Goal: Information Seeking & Learning: Learn about a topic

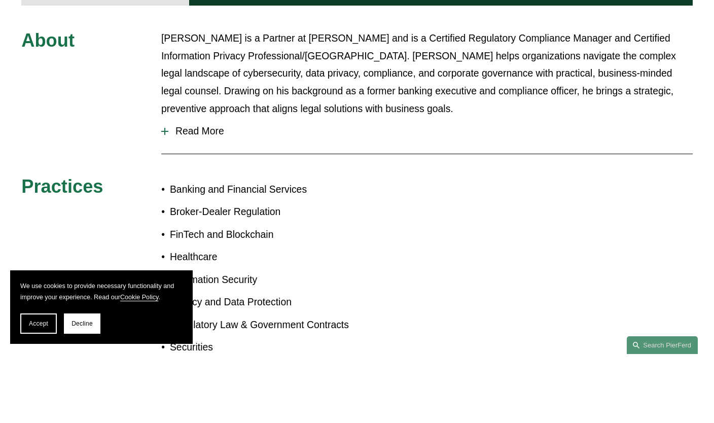
scroll to position [473, 0]
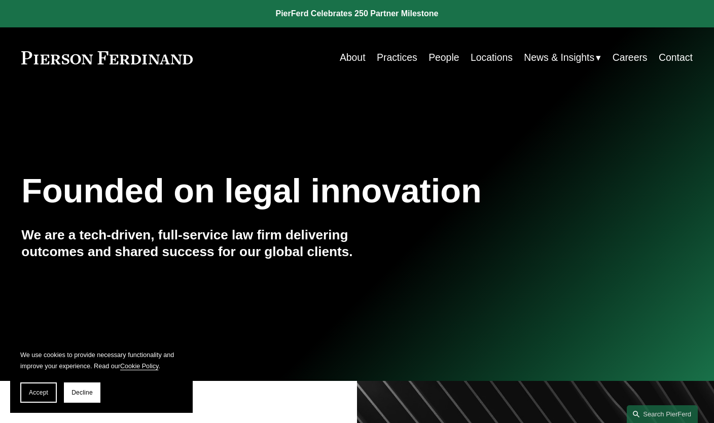
click at [437, 61] on link "People" at bounding box center [444, 58] width 30 height 20
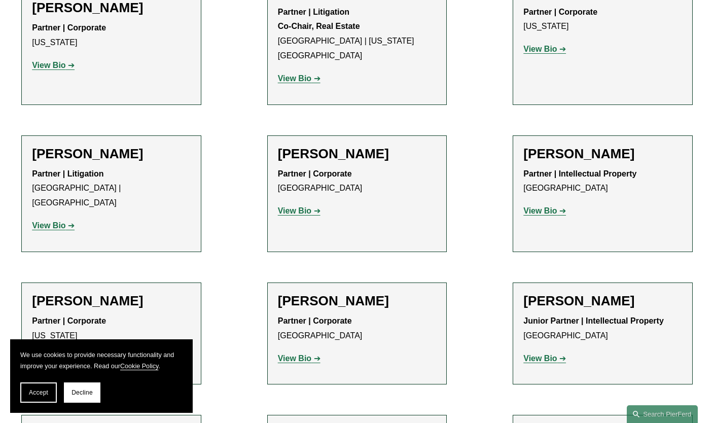
scroll to position [6586, 0]
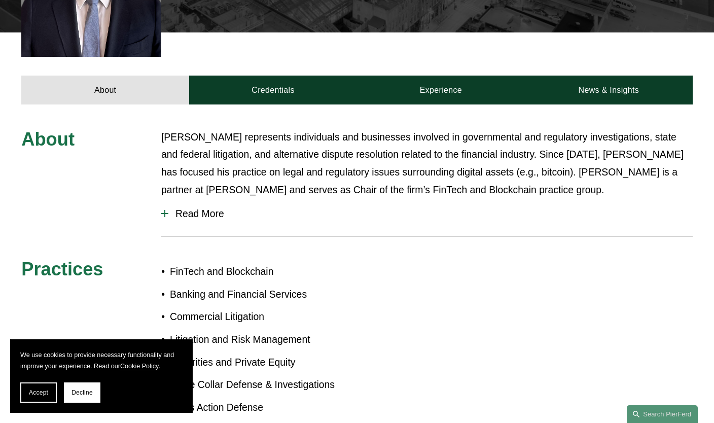
scroll to position [391, 0]
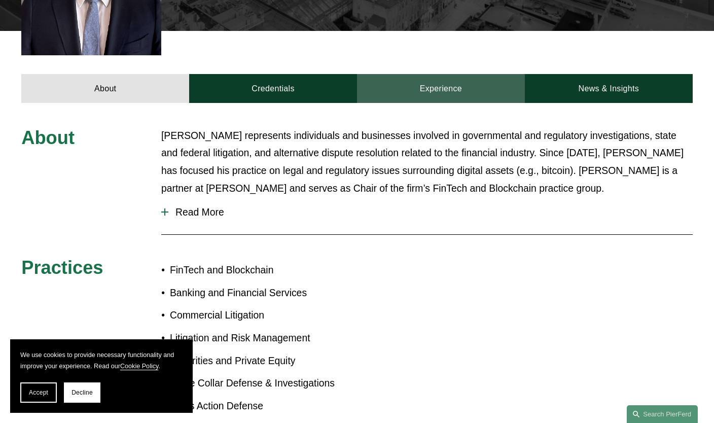
click at [428, 74] on link "Experience" at bounding box center [441, 88] width 168 height 29
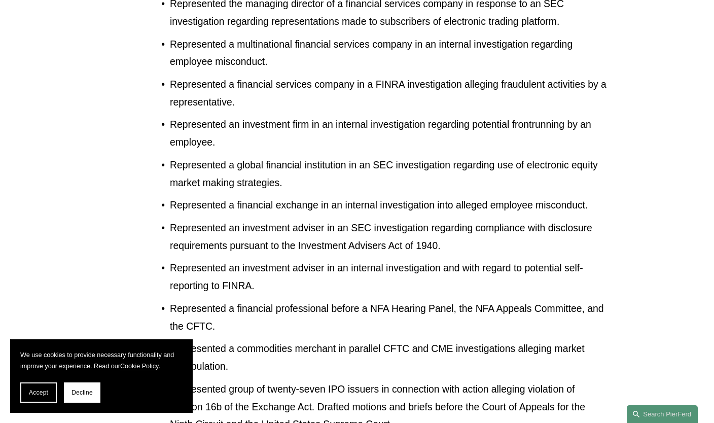
scroll to position [1337, 0]
click at [47, 396] on span "Accept" at bounding box center [38, 392] width 19 height 7
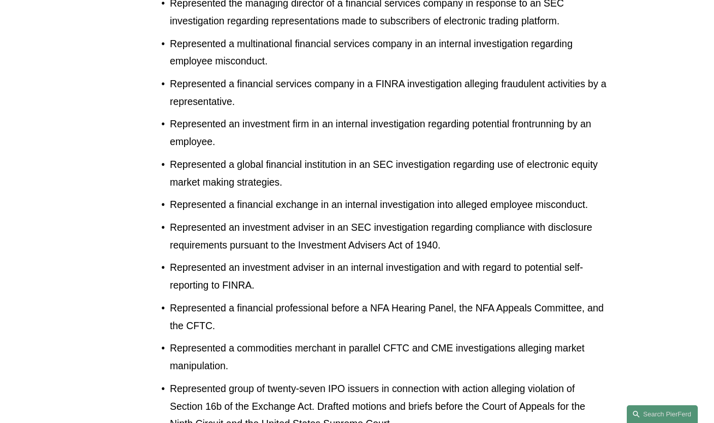
scroll to position [1378, 0]
